Goal: Find specific page/section: Find specific page/section

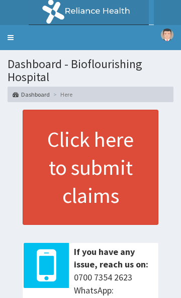
click at [15, 34] on link "Toggle navigation" at bounding box center [10, 37] width 21 height 25
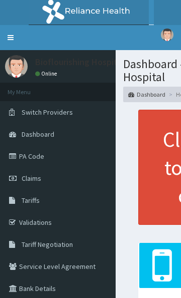
click at [29, 224] on link "Validations" at bounding box center [57, 223] width 115 height 22
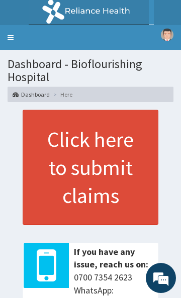
click at [14, 40] on link "Toggle navigation" at bounding box center [10, 37] width 21 height 25
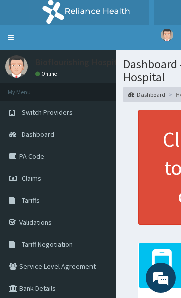
click at [31, 161] on link "PA Code" at bounding box center [57, 156] width 115 height 22
